Goal: Information Seeking & Learning: Learn about a topic

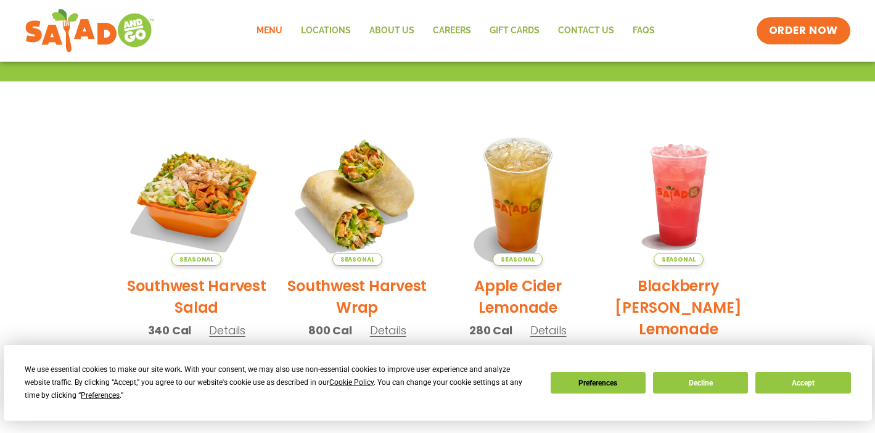
scroll to position [678, 0]
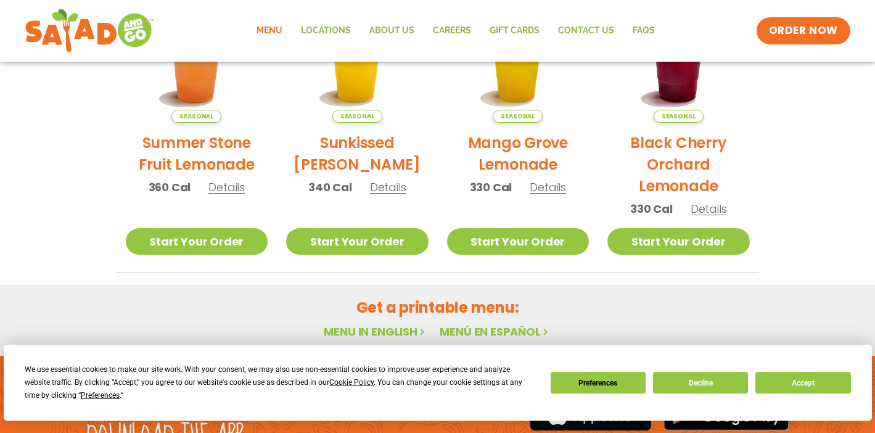
click at [722, 371] on div "We use essential cookies to make our site work. With your consent, we may also …" at bounding box center [438, 382] width 826 height 39
click at [720, 375] on button "Decline" at bounding box center [700, 383] width 95 height 22
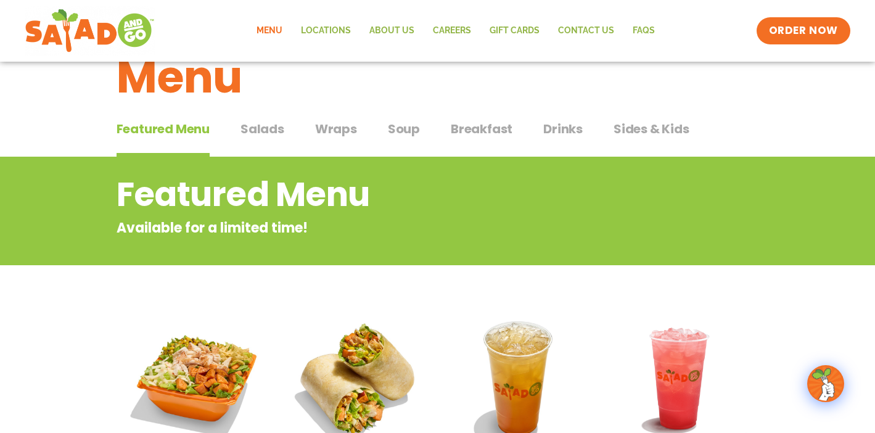
scroll to position [0, 0]
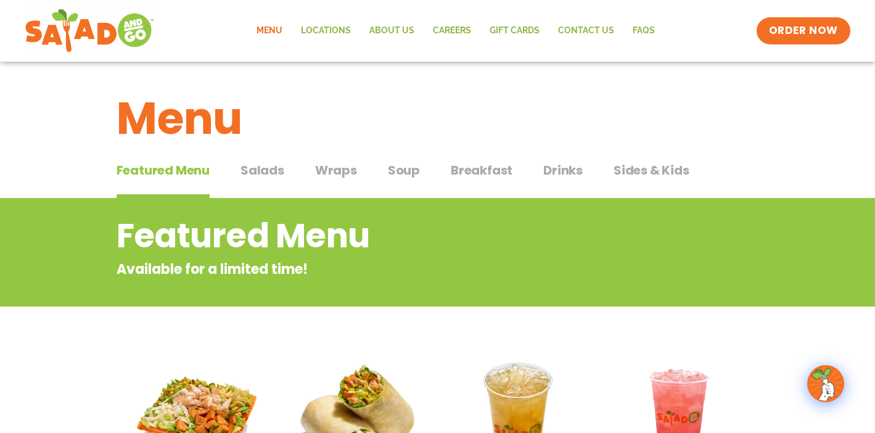
click at [252, 177] on span "Salads" at bounding box center [262, 170] width 44 height 18
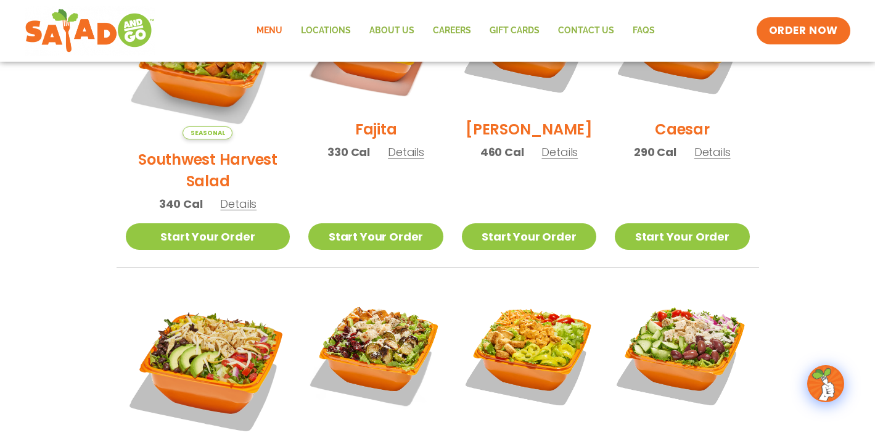
scroll to position [555, 0]
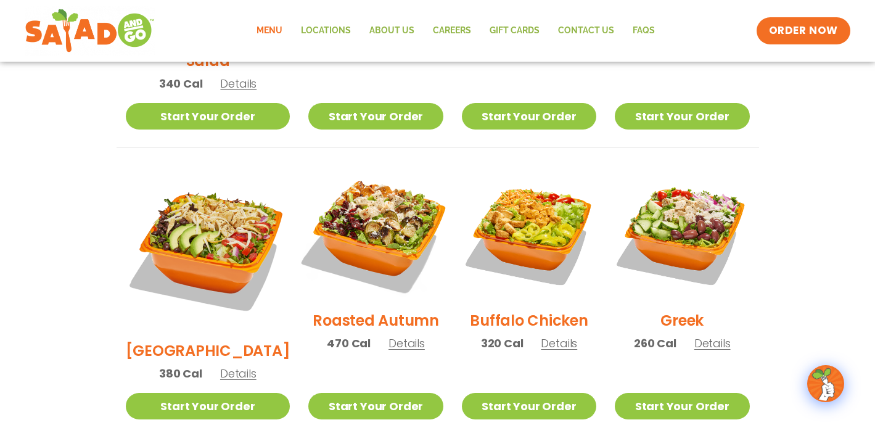
click at [364, 236] on img at bounding box center [376, 233] width 158 height 158
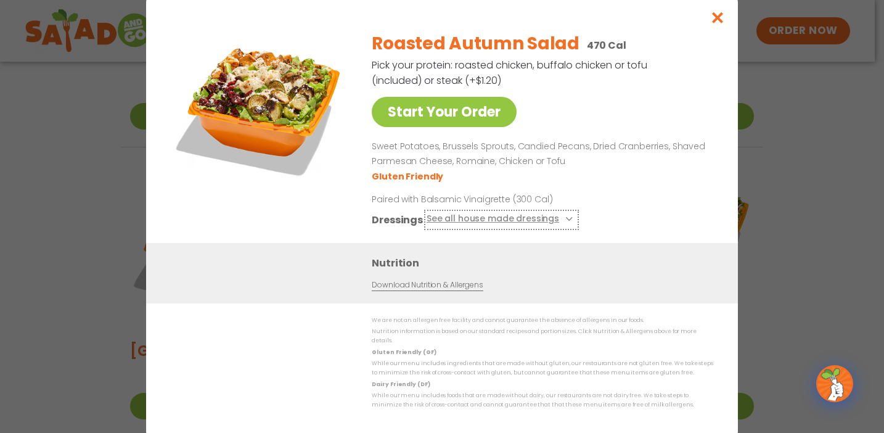
click at [546, 218] on button "See all house made dressings" at bounding box center [502, 218] width 150 height 15
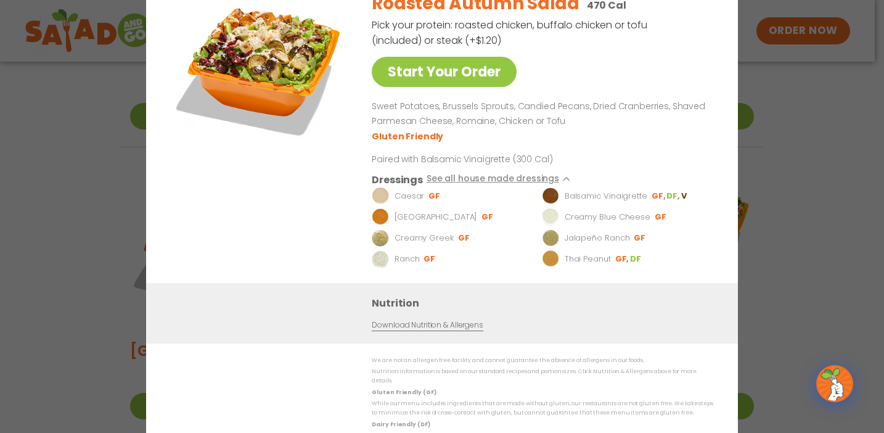
drag, startPoint x: 781, startPoint y: 94, endPoint x: 770, endPoint y: 98, distance: 11.1
click at [776, 96] on div "Start Your Order Roasted Autumn Salad 470 Cal Pick your protein: roasted chicke…" at bounding box center [442, 216] width 884 height 433
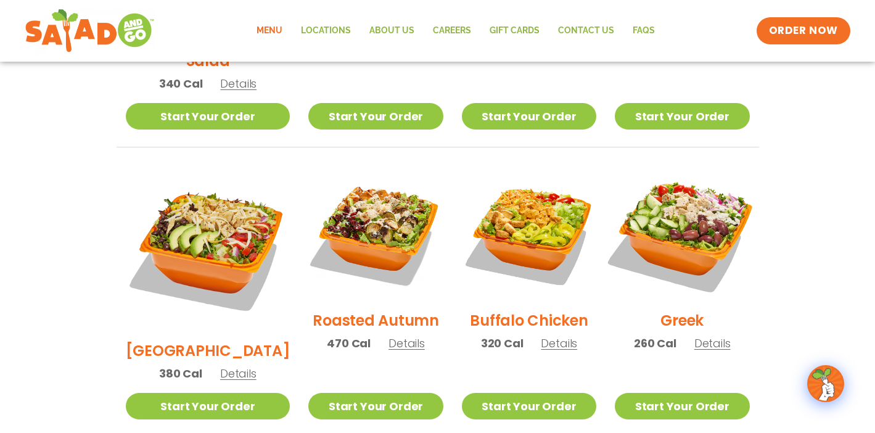
click at [699, 199] on img at bounding box center [682, 233] width 158 height 158
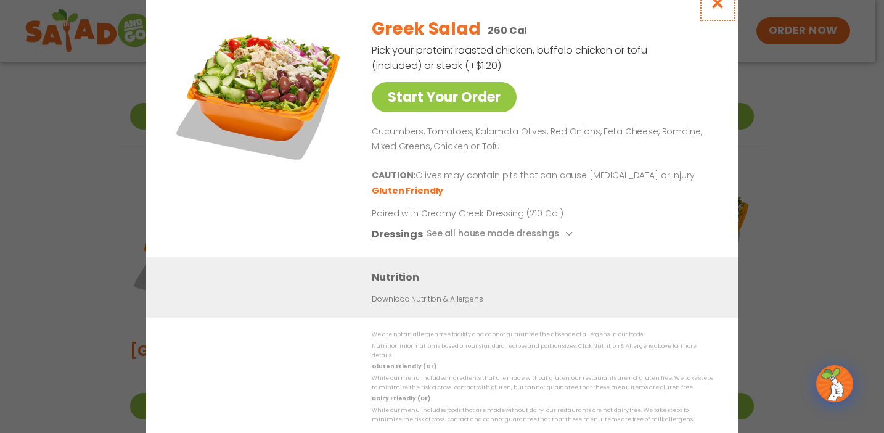
click at [719, 6] on icon "Close modal" at bounding box center [717, 2] width 15 height 13
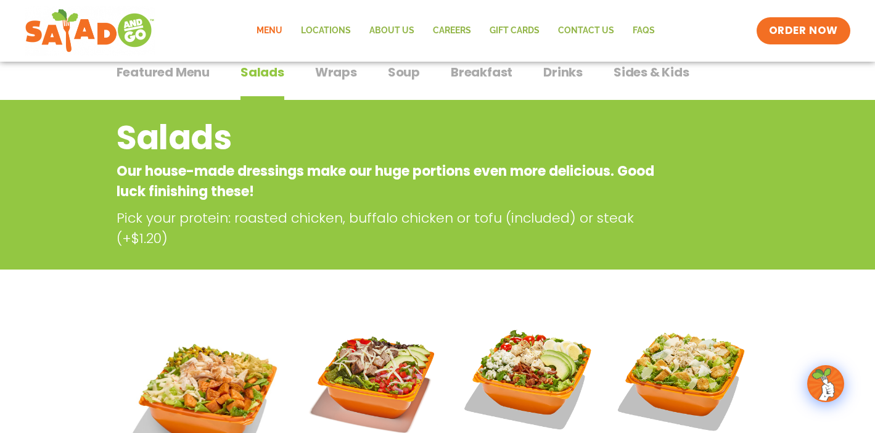
scroll to position [0, 0]
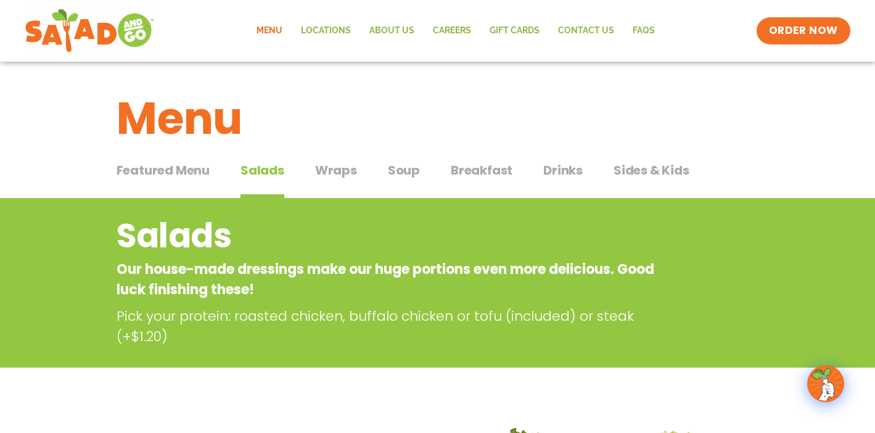
click at [311, 167] on div "Featured Menu Featured Menu Salads Salads Wraps Wraps Soup Soup Breakfast Break…" at bounding box center [438, 178] width 642 height 42
click at [350, 166] on span "Wraps" at bounding box center [336, 170] width 42 height 18
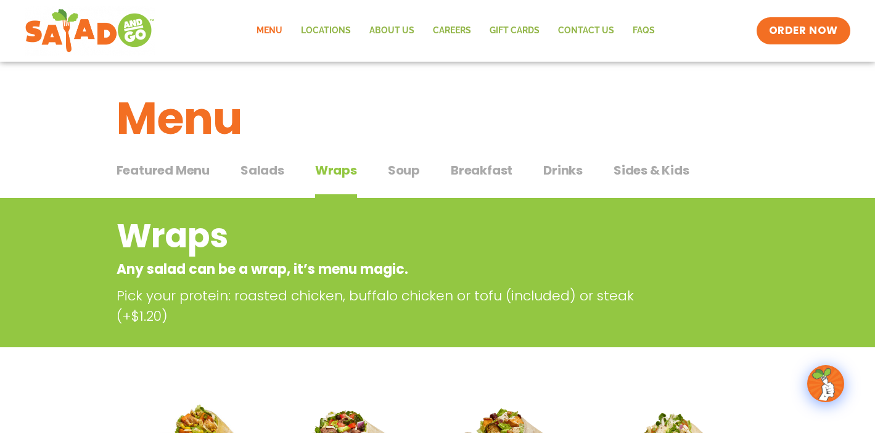
click at [672, 171] on span "Sides & Kids" at bounding box center [651, 170] width 76 height 18
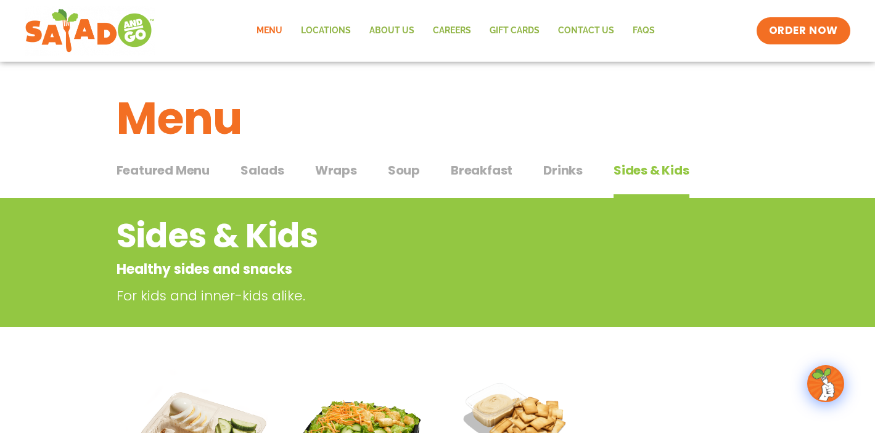
click at [570, 171] on span "Drinks" at bounding box center [562, 170] width 39 height 18
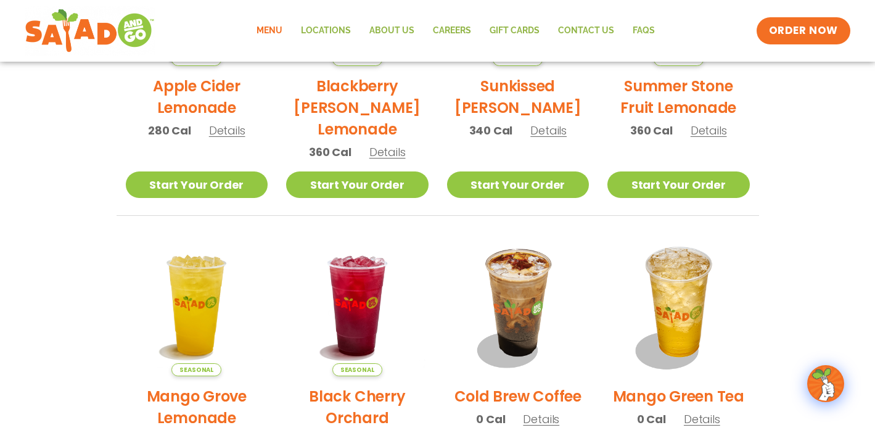
scroll to position [555, 0]
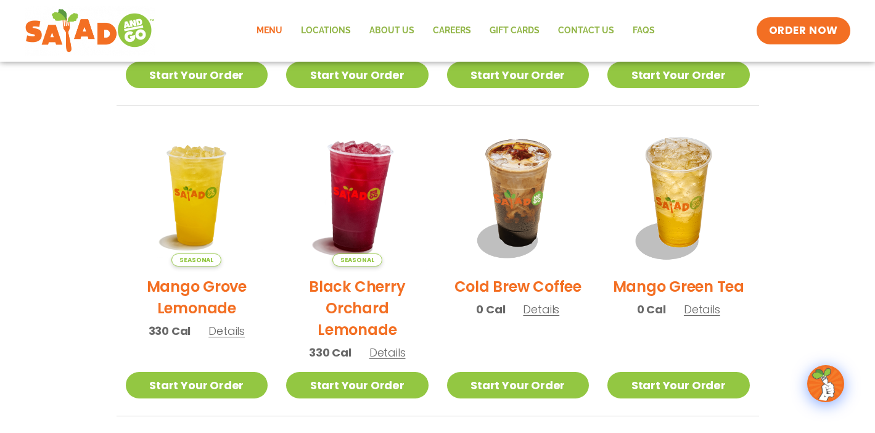
click at [371, 186] on img at bounding box center [357, 195] width 167 height 167
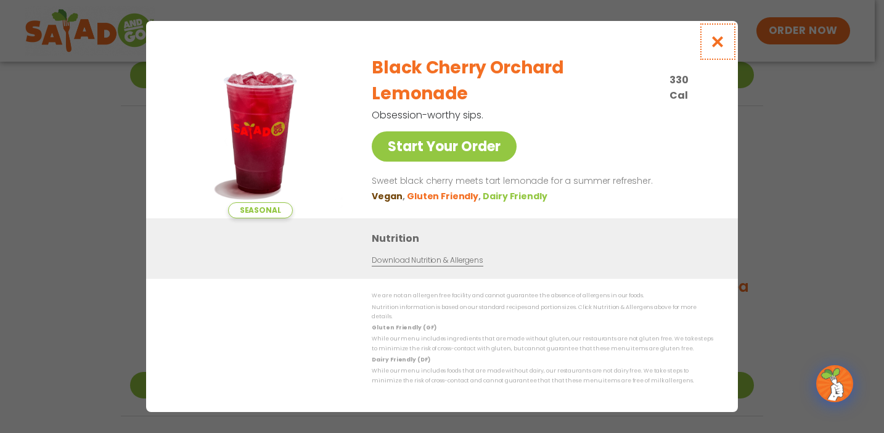
click at [706, 47] on button "Close modal" at bounding box center [718, 41] width 40 height 41
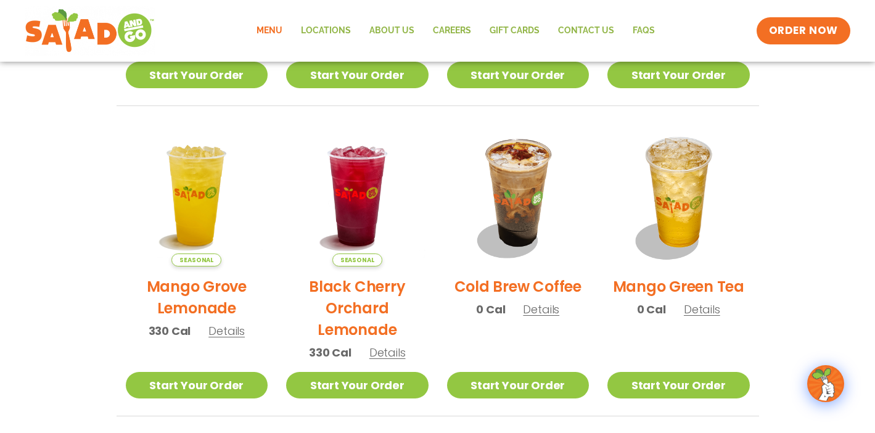
click at [381, 285] on h2 "Black Cherry Orchard Lemonade" at bounding box center [357, 308] width 142 height 65
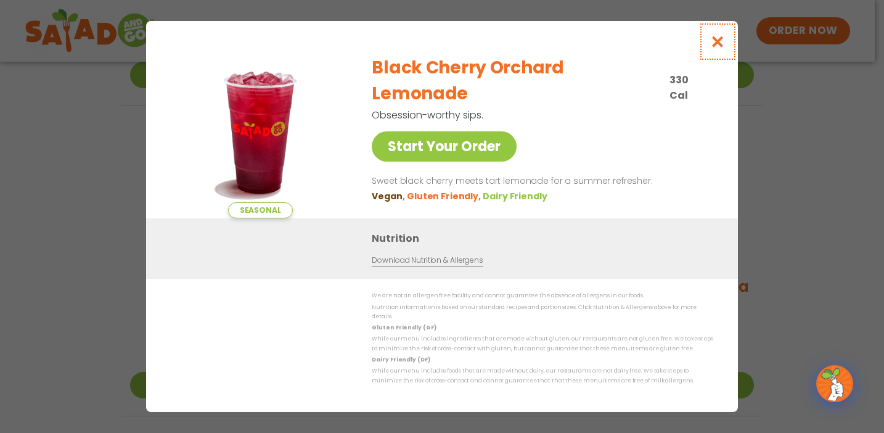
click at [729, 39] on button "Close modal" at bounding box center [718, 41] width 40 height 41
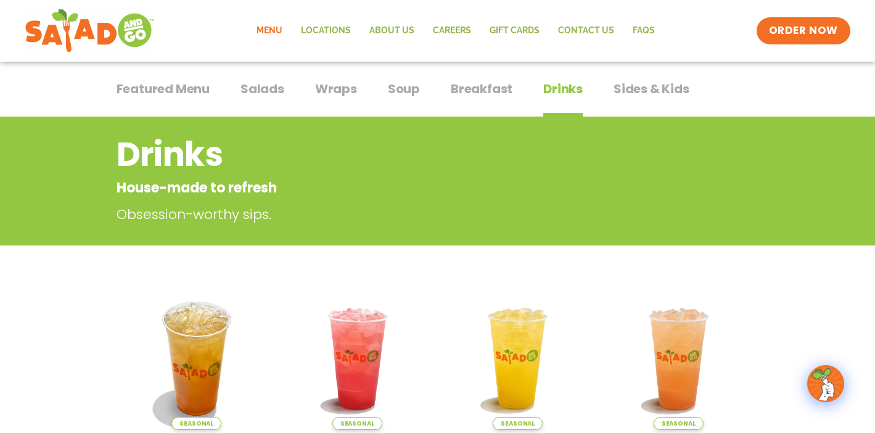
scroll to position [0, 0]
